Goal: Task Accomplishment & Management: Use online tool/utility

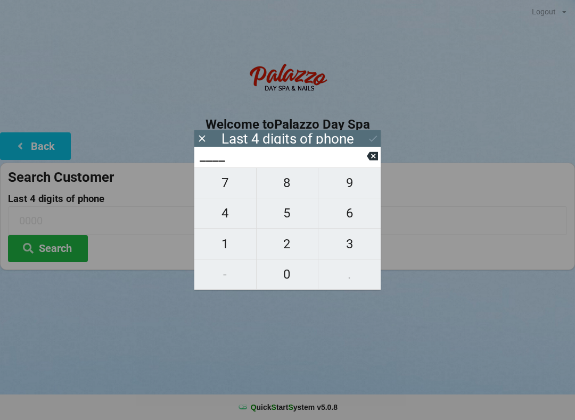
click at [288, 254] on span "2" at bounding box center [287, 244] width 62 height 22
type input "2___"
click at [360, 218] on span "6" at bounding box center [349, 213] width 62 height 22
type input "26__"
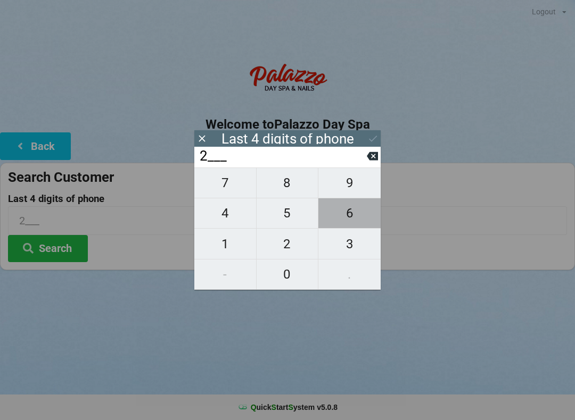
type input "26__"
click at [221, 186] on span "7" at bounding box center [225, 183] width 62 height 22
type input "267_"
click at [292, 186] on span "8" at bounding box center [287, 183] width 62 height 22
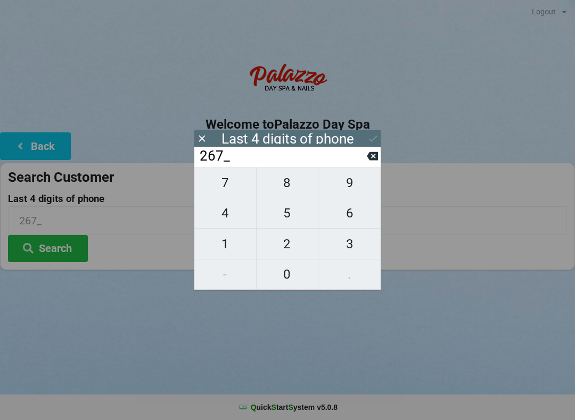
type input "2678"
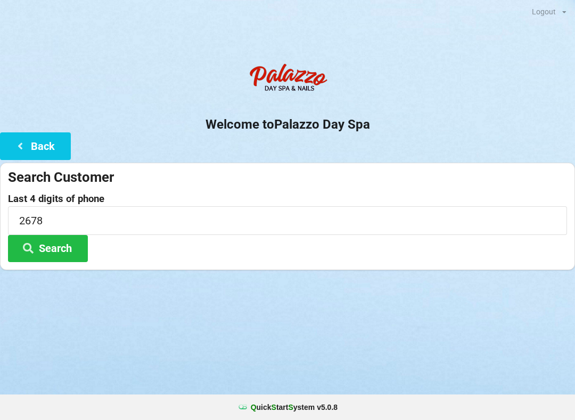
click at [463, 268] on div "Search Customer Last 4 digits of phone 2678 Search" at bounding box center [287, 216] width 575 height 107
click at [62, 244] on button "Search" at bounding box center [48, 248] width 80 height 27
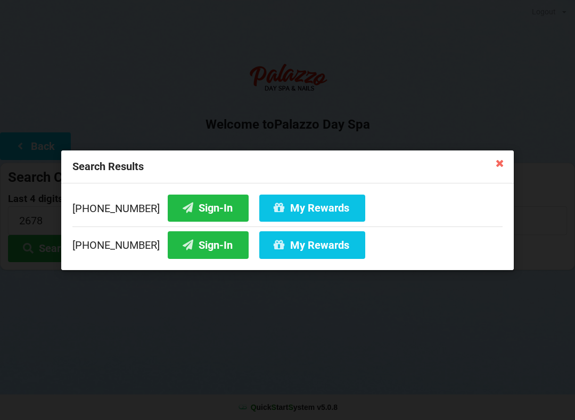
click at [190, 206] on button "Sign-In" at bounding box center [208, 207] width 81 height 27
